Goal: Communication & Community: Connect with others

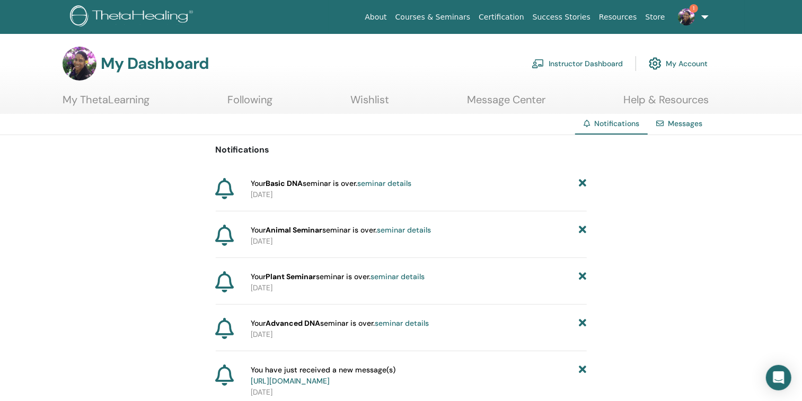
click at [697, 60] on link "My Account" at bounding box center [678, 63] width 59 height 23
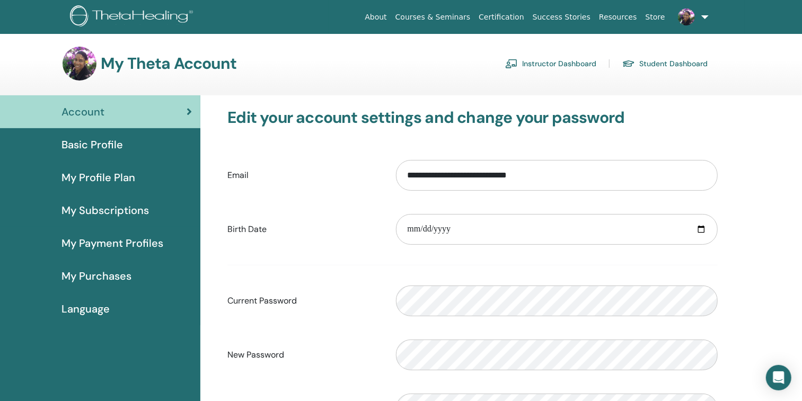
click at [555, 65] on link "Instructor Dashboard" at bounding box center [550, 63] width 91 height 17
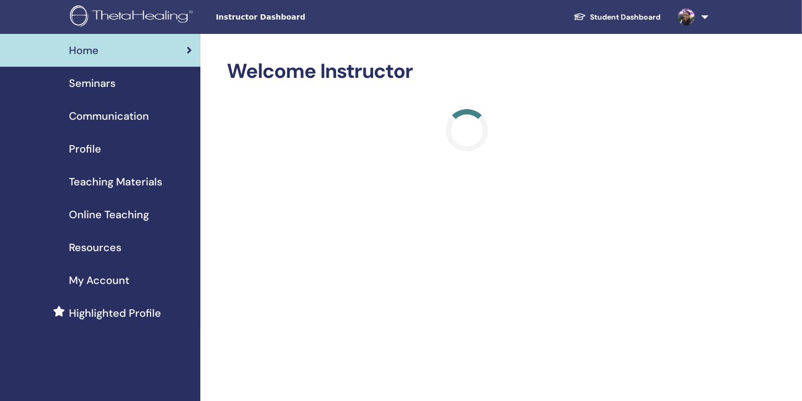
click at [705, 12] on link at bounding box center [691, 17] width 43 height 34
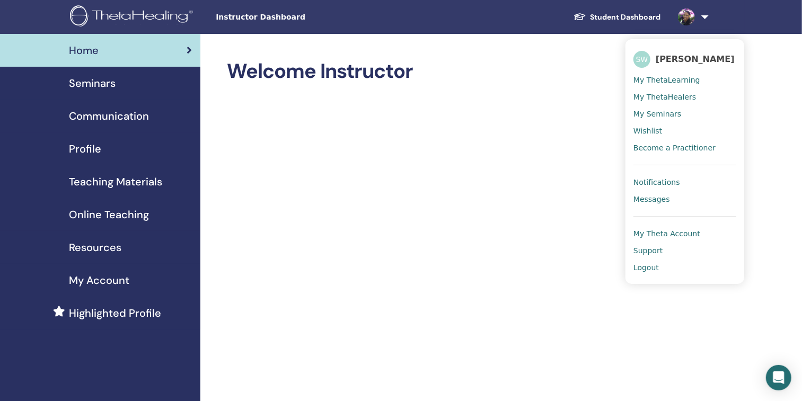
click at [649, 199] on span "Messages" at bounding box center [651, 200] width 37 height 10
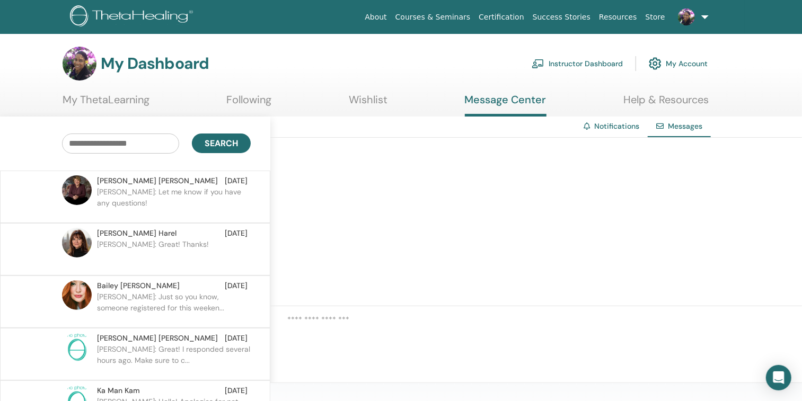
click at [127, 232] on span "Naomi Harel" at bounding box center [137, 233] width 80 height 11
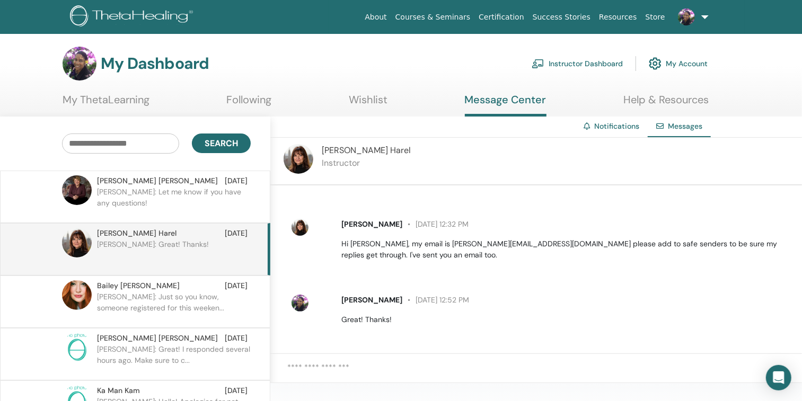
scroll to position [284, 0]
click at [127, 232] on span "Naomi Harel" at bounding box center [137, 233] width 80 height 11
click at [245, 97] on link "Following" at bounding box center [249, 103] width 45 height 21
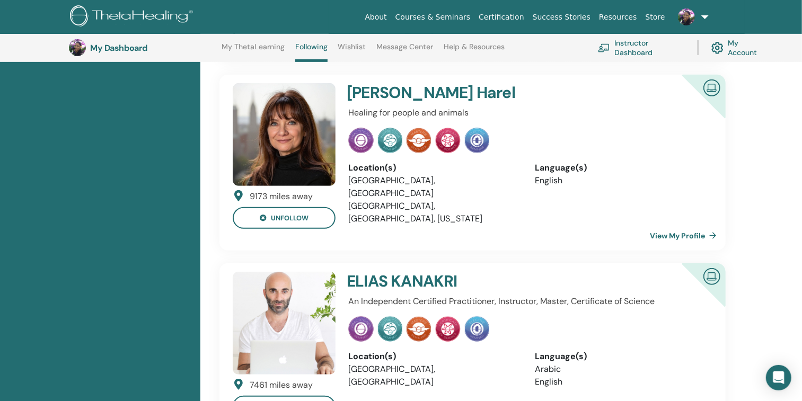
scroll to position [269, 0]
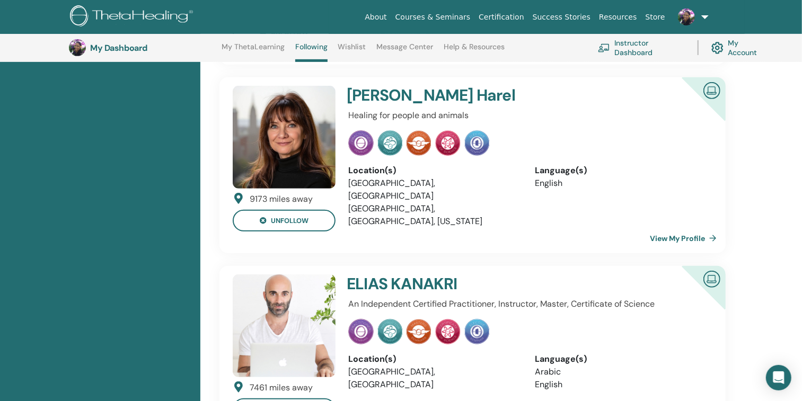
click at [681, 228] on link "View My Profile" at bounding box center [685, 238] width 71 height 21
